Goal: Navigation & Orientation: Find specific page/section

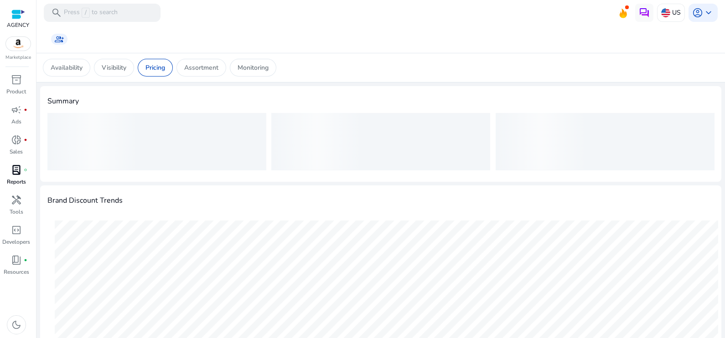
scroll to position [344, 0]
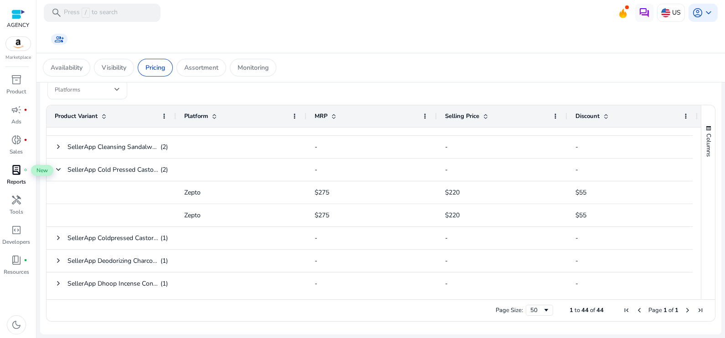
click at [16, 170] on span "lab_profile" at bounding box center [16, 170] width 11 height 11
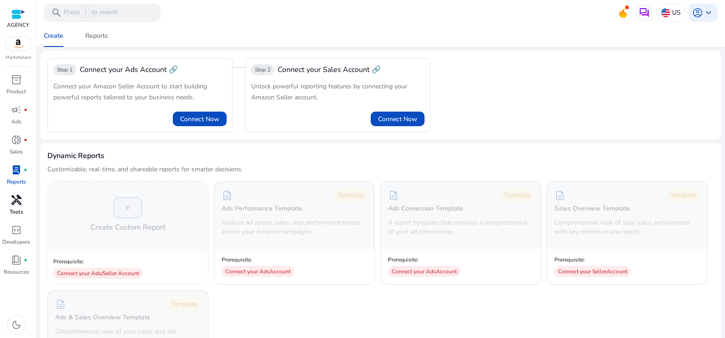
click at [14, 203] on span "handyman" at bounding box center [16, 200] width 11 height 11
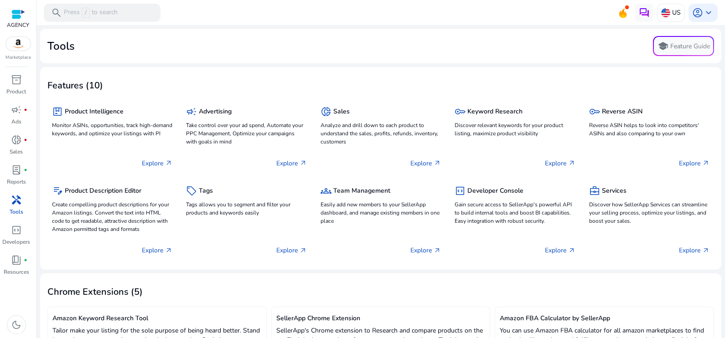
click at [3, 17] on div "AGENCY Marketplace" at bounding box center [18, 30] width 36 height 61
click at [14, 18] on div at bounding box center [18, 14] width 14 height 10
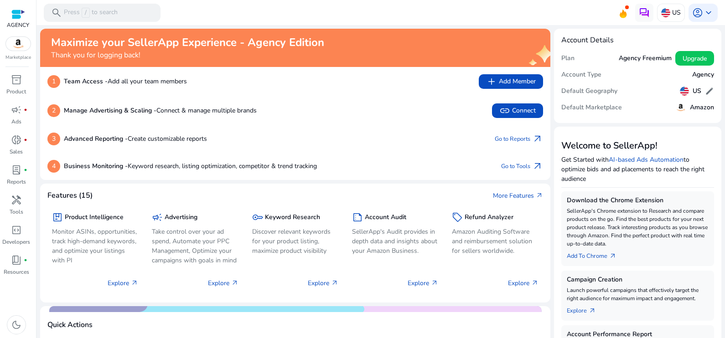
click at [17, 19] on div at bounding box center [18, 14] width 22 height 14
click at [17, 81] on span "inventory_2" at bounding box center [16, 79] width 11 height 11
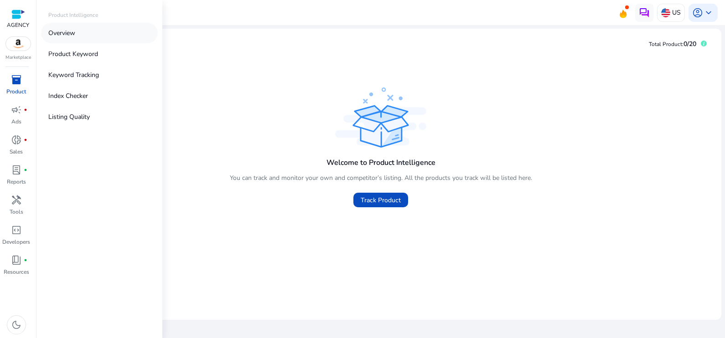
click at [83, 39] on link "Overview" at bounding box center [99, 33] width 117 height 21
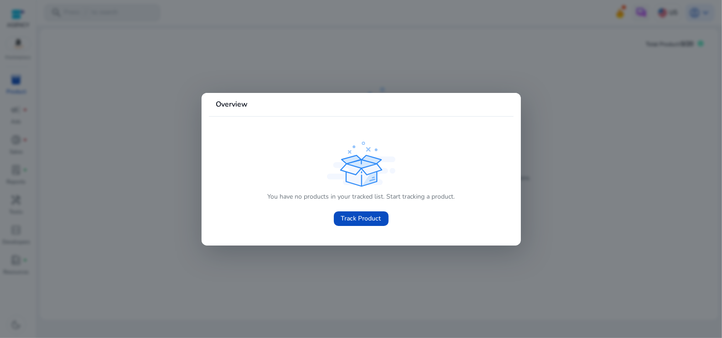
click at [281, 259] on div at bounding box center [361, 169] width 722 height 338
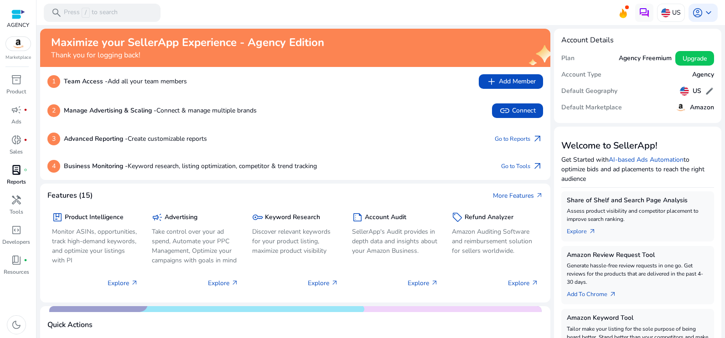
click at [21, 180] on p "Reports" at bounding box center [16, 182] width 19 height 8
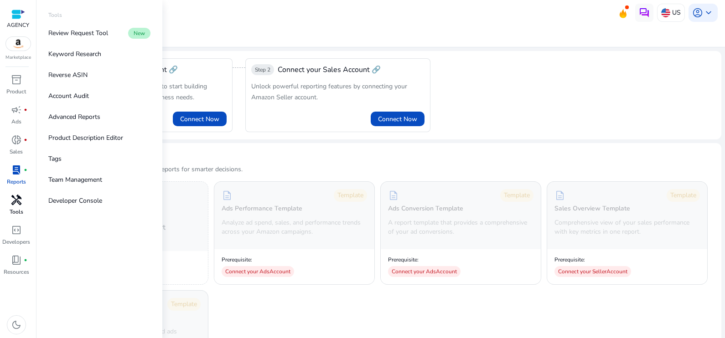
click at [14, 201] on span "handyman" at bounding box center [16, 200] width 11 height 11
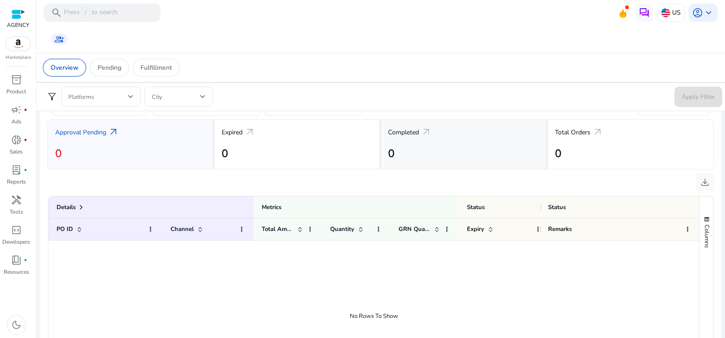
scroll to position [228, 0]
